Goal: Task Accomplishment & Management: Use online tool/utility

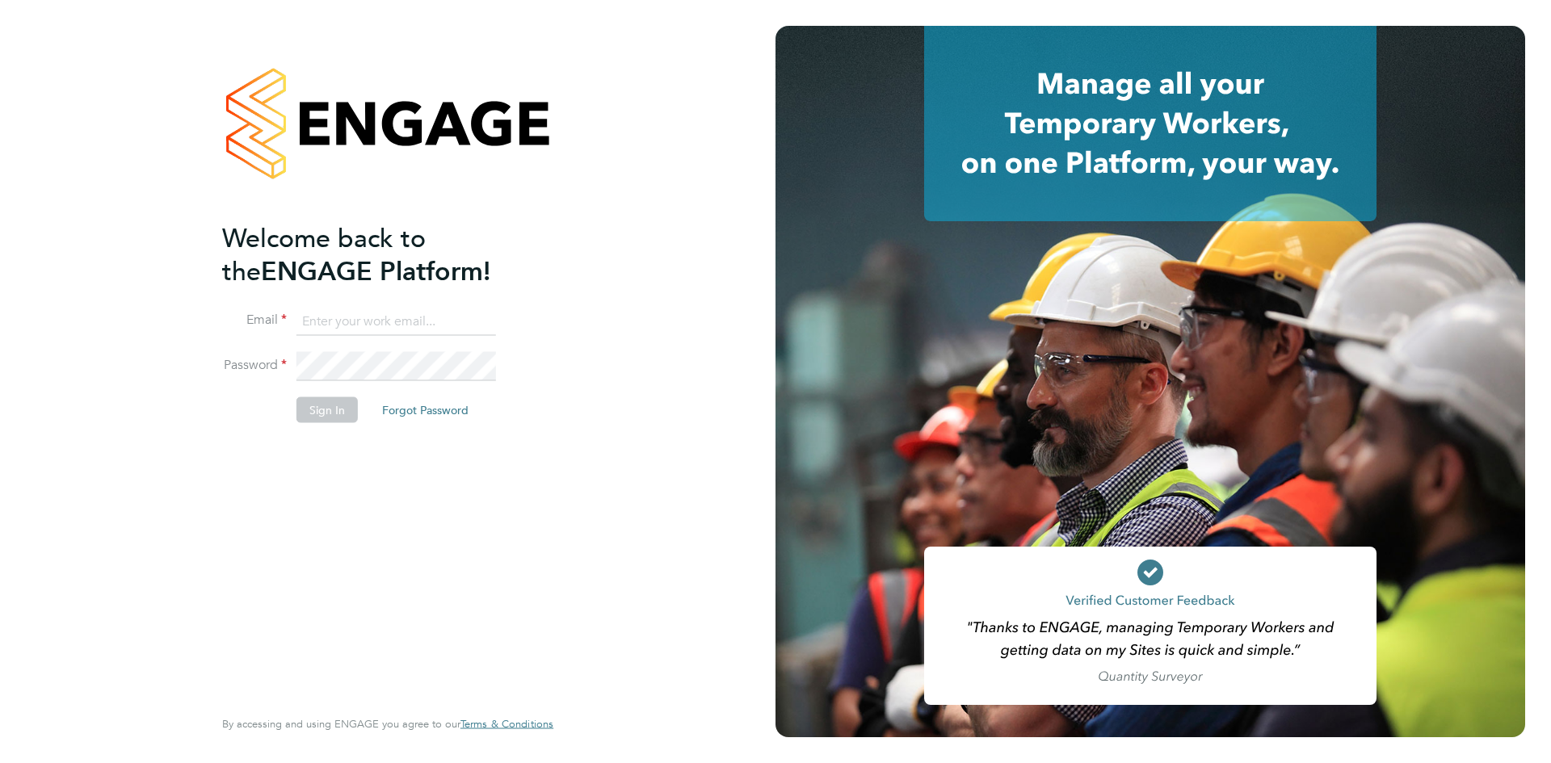
type input "louise.walsh@tfrecruitment.co.uk"
click at [341, 405] on button "Sign In" at bounding box center [326, 410] width 61 height 26
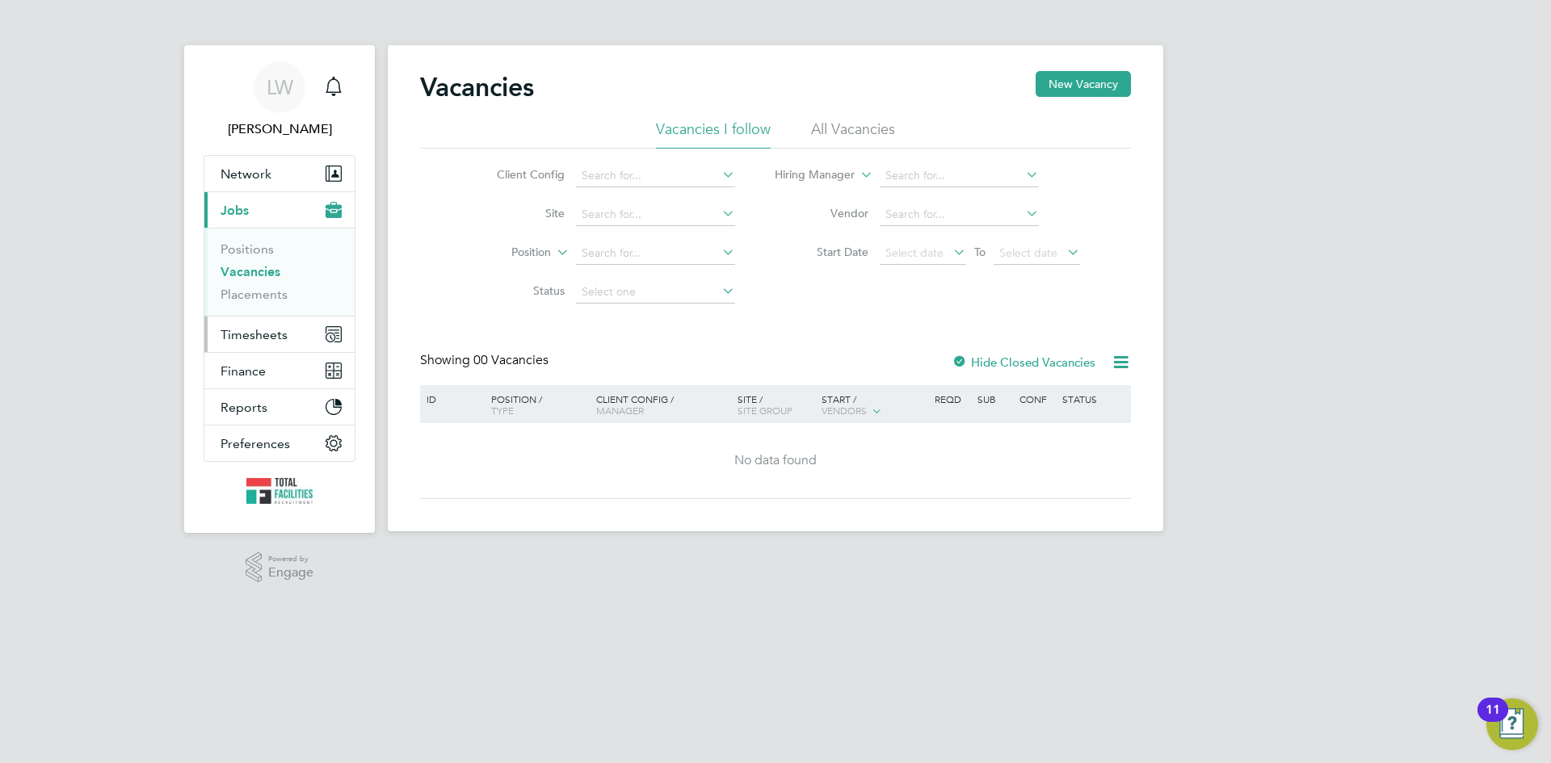
click at [233, 338] on span "Timesheets" at bounding box center [253, 334] width 67 height 15
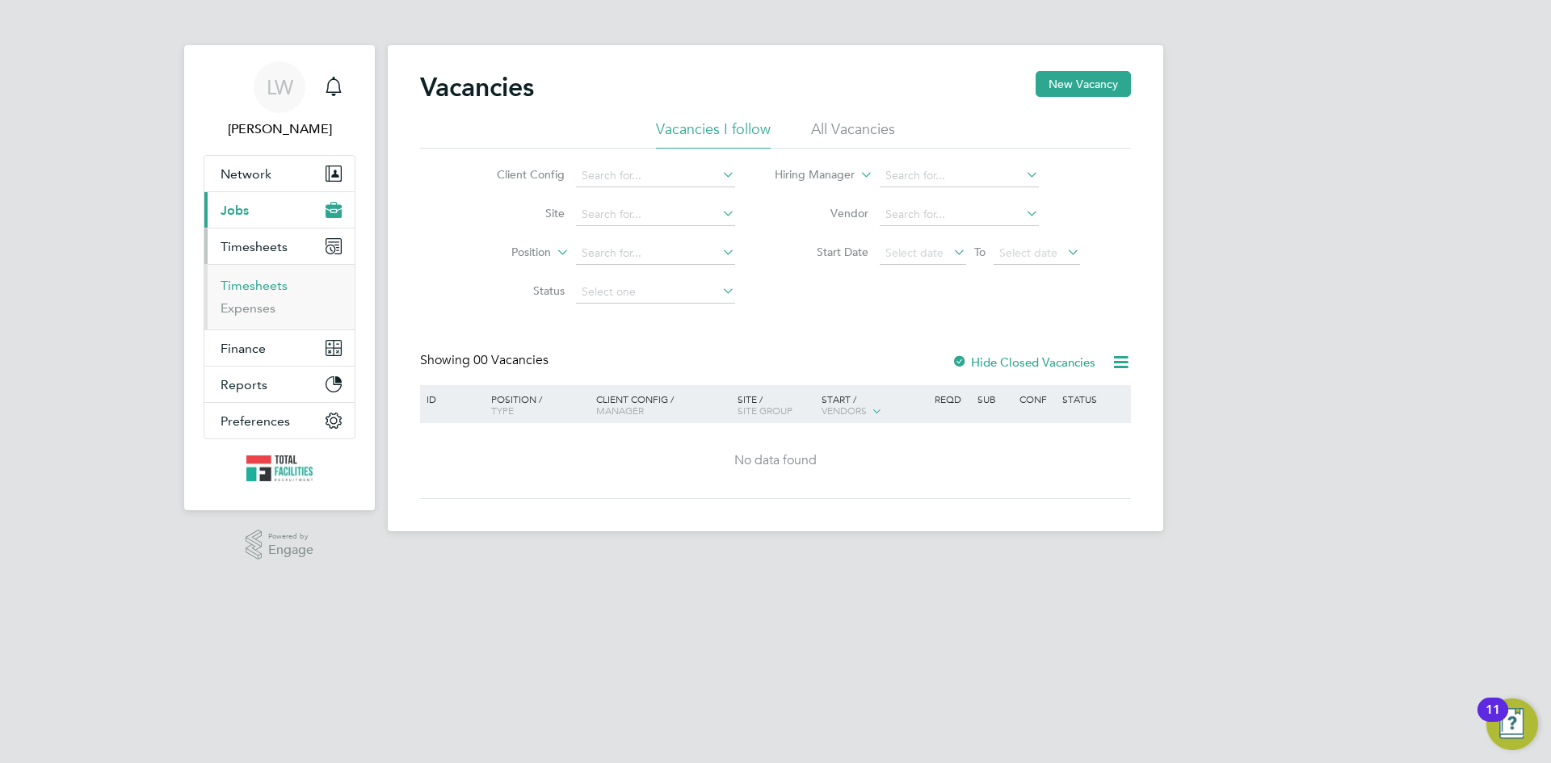
click at [242, 283] on link "Timesheets" at bounding box center [253, 285] width 67 height 15
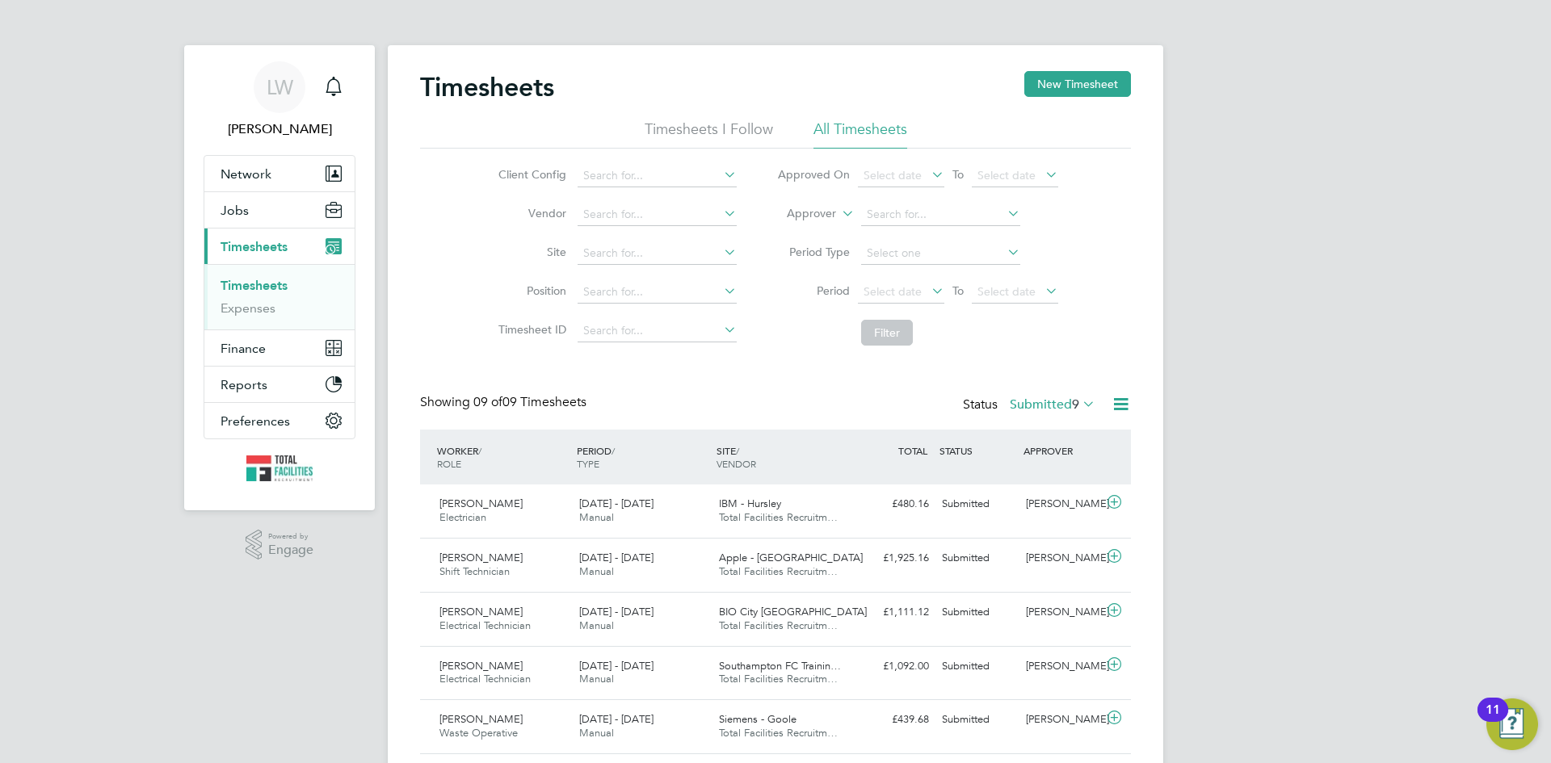
click at [1118, 405] on icon at bounding box center [1121, 404] width 20 height 20
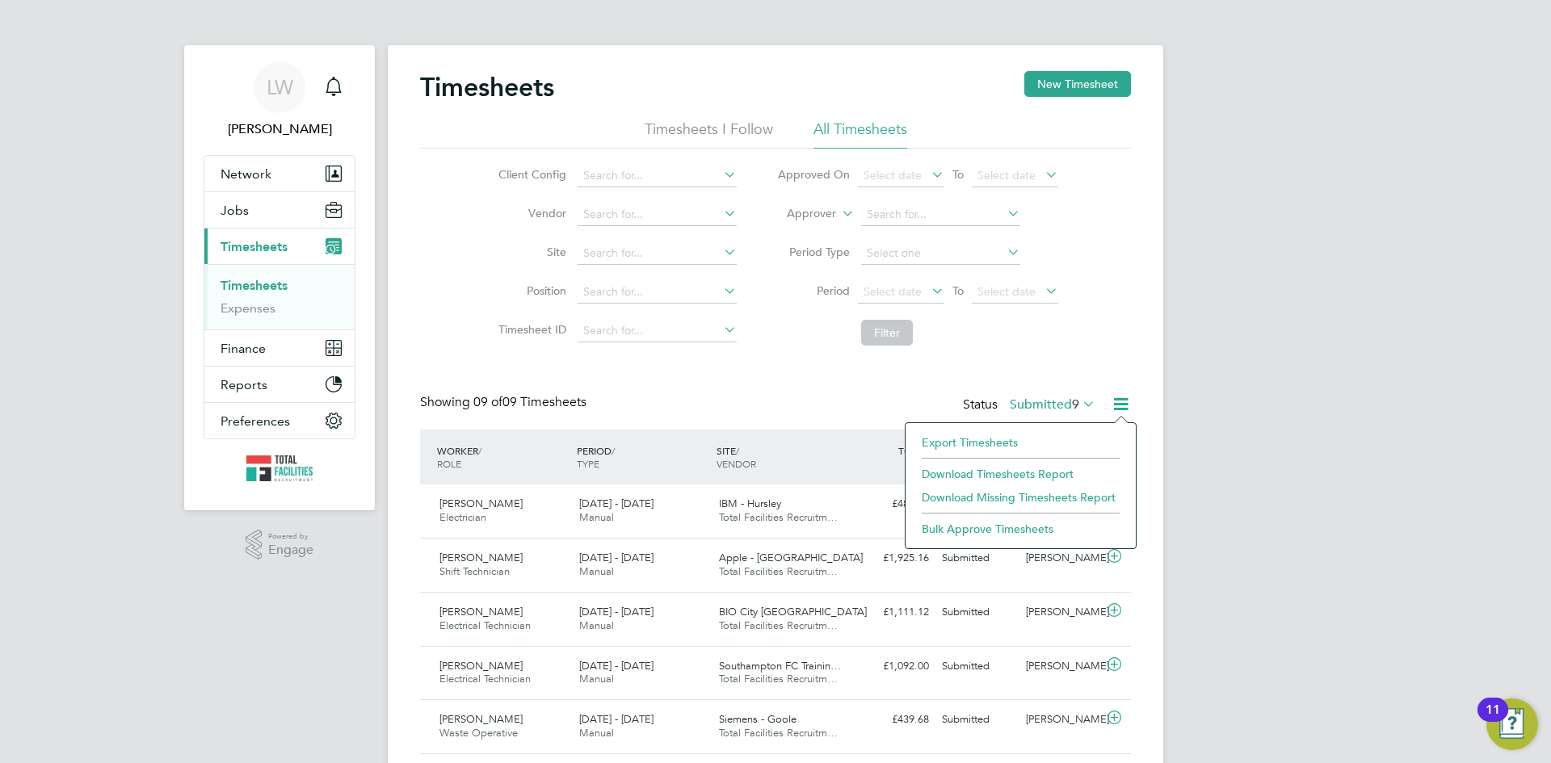
click at [960, 440] on li "Export Timesheets" at bounding box center [1020, 442] width 214 height 23
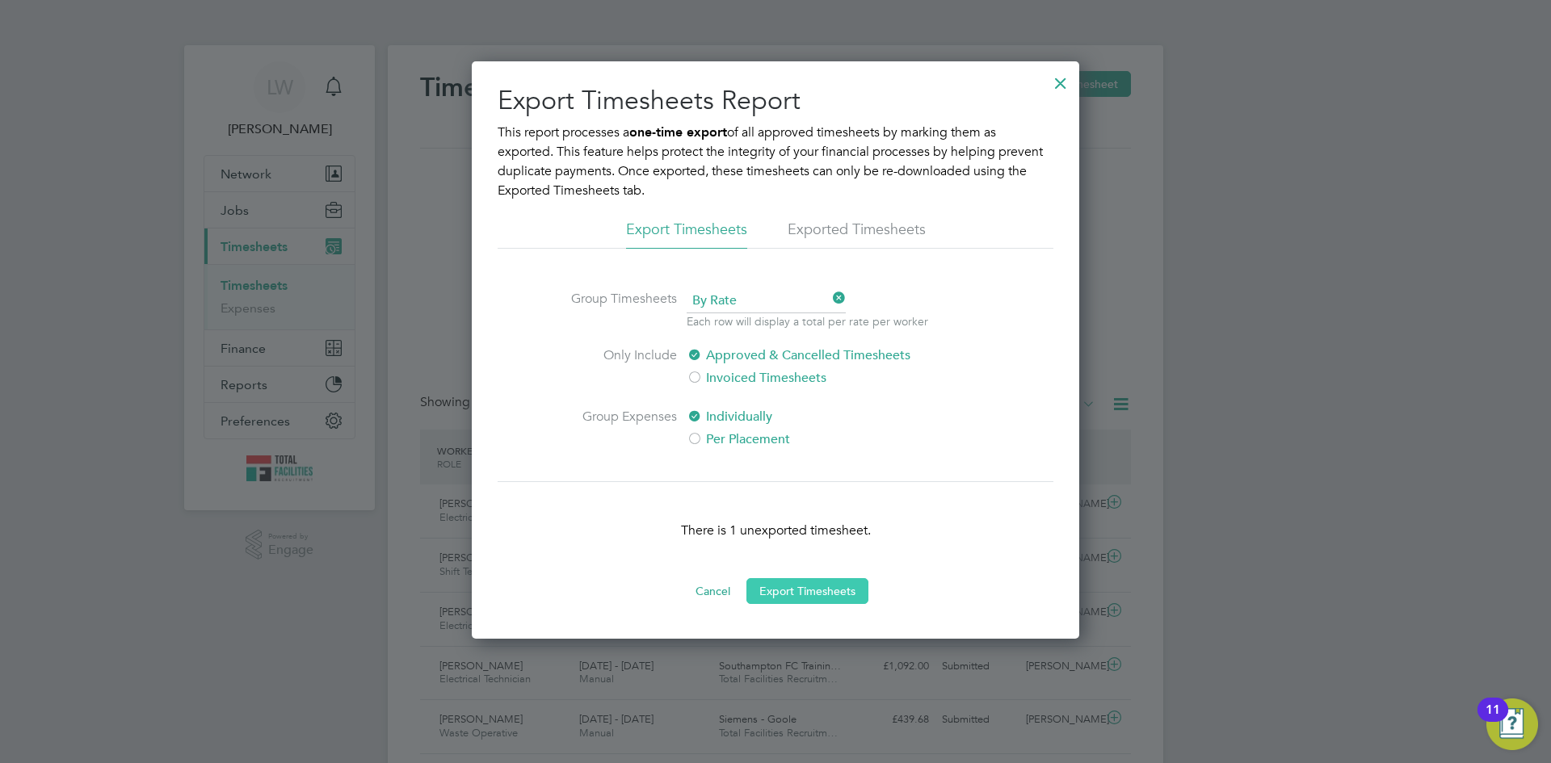
click at [838, 583] on button "Export Timesheets" at bounding box center [807, 591] width 122 height 26
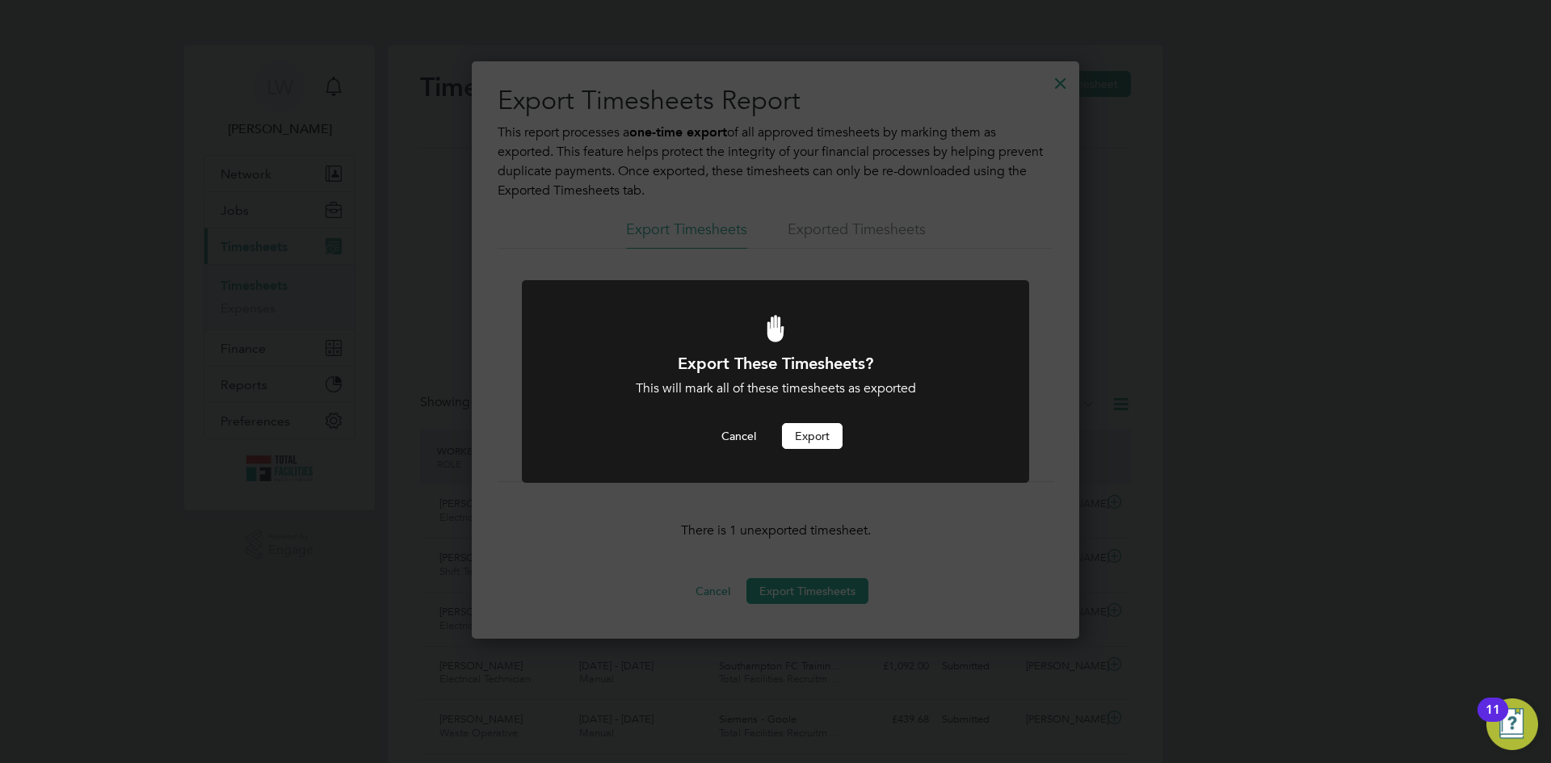
click at [817, 432] on button "Export" at bounding box center [812, 436] width 61 height 26
